Goal: Navigation & Orientation: Understand site structure

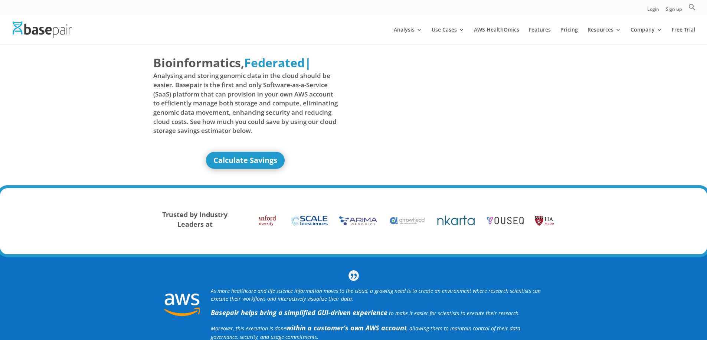
click at [65, 30] on img at bounding box center [42, 30] width 59 height 16
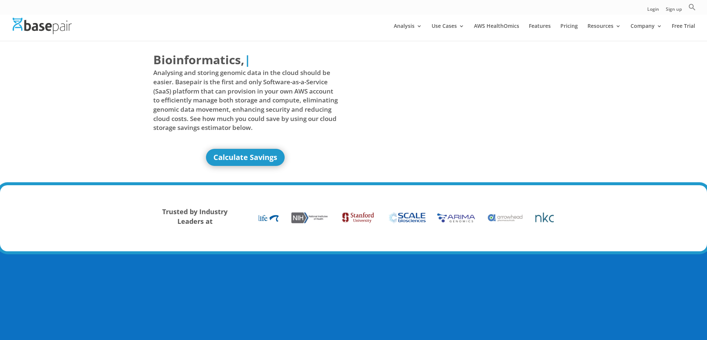
click at [66, 26] on img at bounding box center [42, 26] width 59 height 16
